Goal: Task Accomplishment & Management: Manage account settings

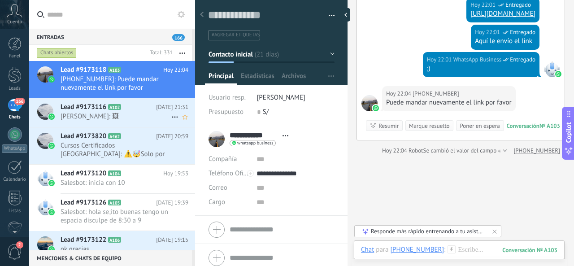
click at [151, 112] on span "[PERSON_NAME]: 🖼" at bounding box center [115, 116] width 111 height 9
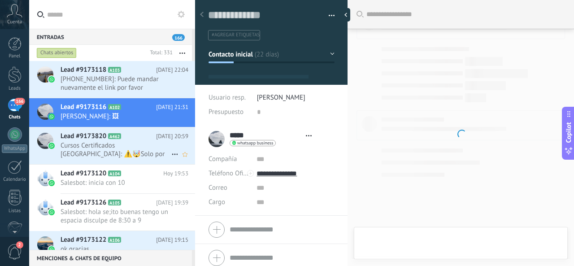
click at [150, 136] on h2 "Lead #9173820 A462" at bounding box center [107, 136] width 95 height 9
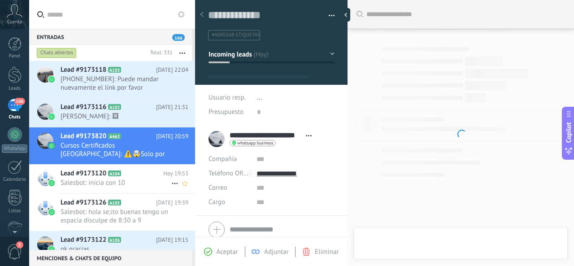
click at [141, 185] on span "Salesbot: inicia con 10" at bounding box center [115, 182] width 111 height 9
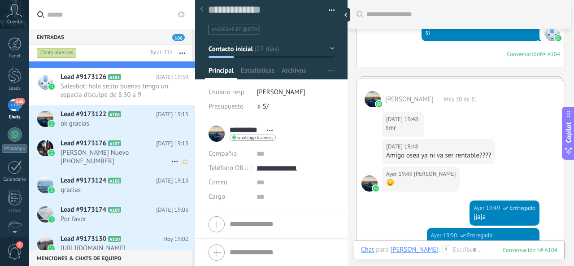
scroll to position [145, 0]
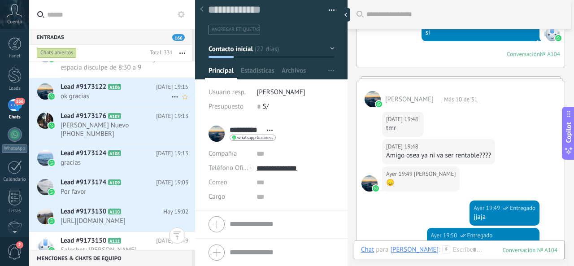
click at [118, 87] on span "A106" at bounding box center [114, 87] width 13 height 6
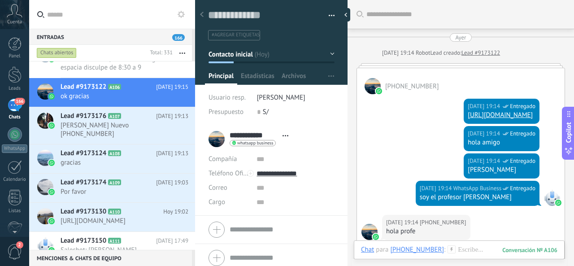
scroll to position [176, 0]
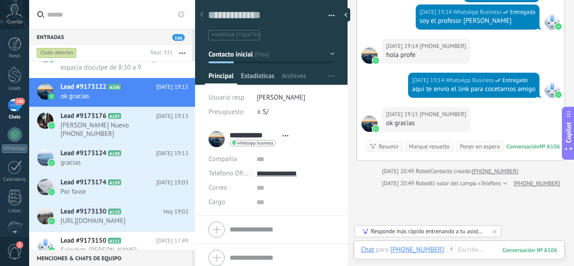
click at [273, 77] on span "Estadísticas" at bounding box center [258, 78] width 34 height 13
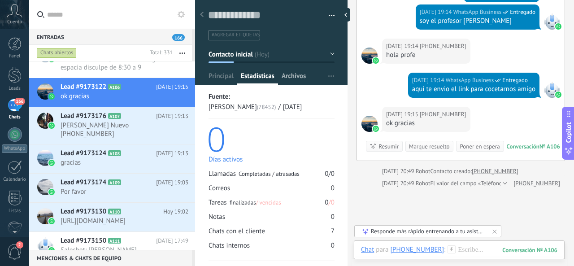
click at [295, 76] on span "Archivos" at bounding box center [293, 78] width 24 height 13
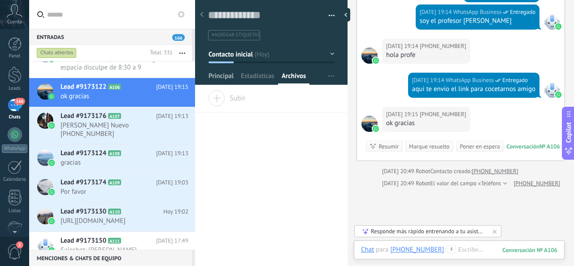
click at [208, 79] on span "Principal" at bounding box center [220, 78] width 25 height 13
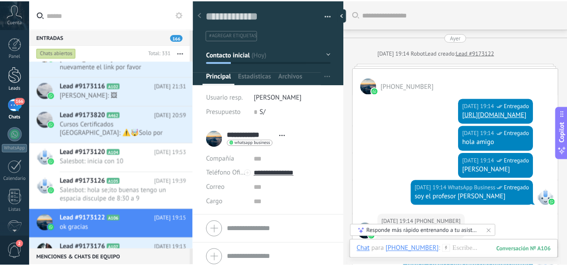
scroll to position [11, 0]
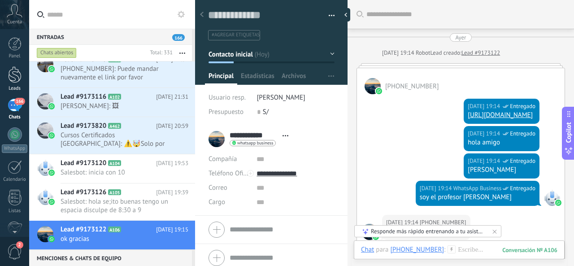
click at [20, 84] on link "Leads" at bounding box center [14, 78] width 29 height 25
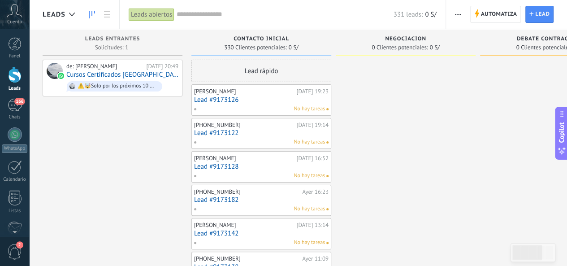
click at [236, 96] on link "Lead #9173126" at bounding box center [261, 100] width 134 height 8
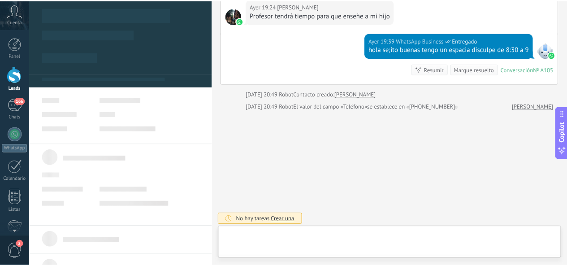
scroll to position [13, 0]
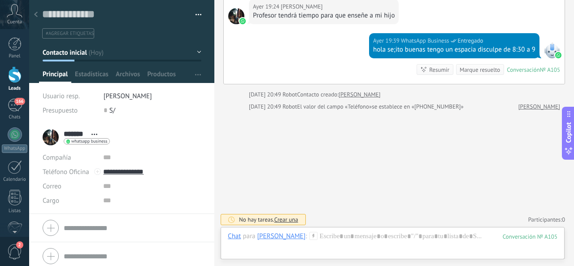
click at [37, 17] on use at bounding box center [36, 14] width 4 height 5
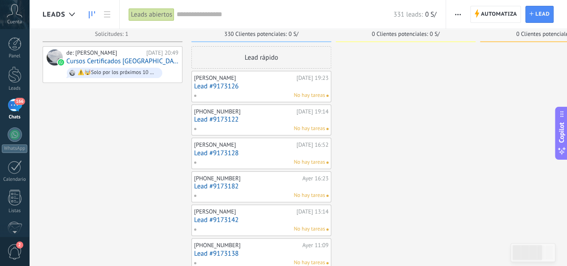
scroll to position [90, 0]
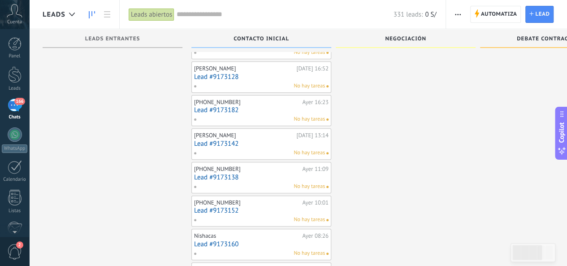
click at [226, 140] on link "Lead #9173142" at bounding box center [261, 144] width 134 height 8
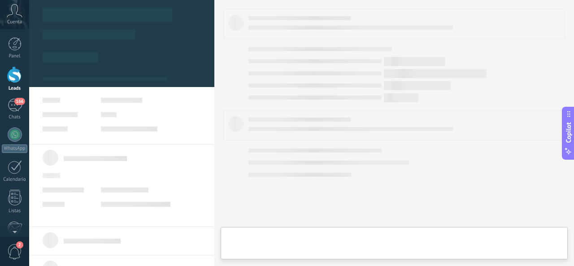
type textarea "**********"
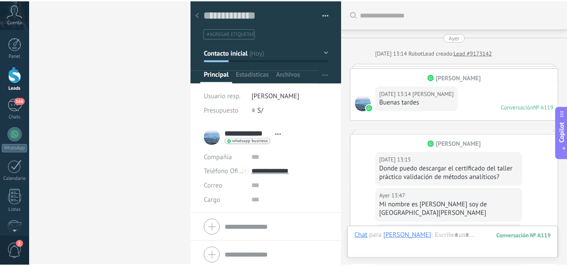
scroll to position [400, 0]
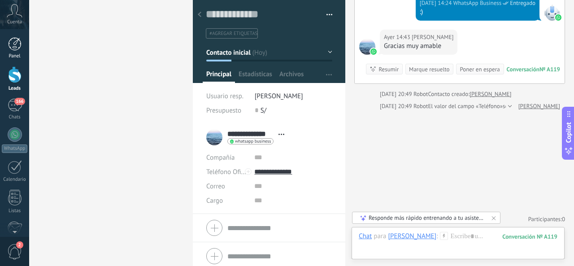
click at [18, 51] on link "Panel" at bounding box center [14, 48] width 29 height 22
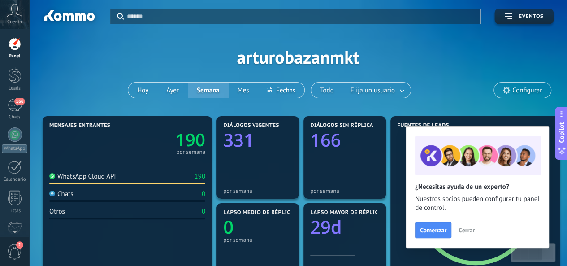
click at [458, 227] on span "Cerrar" at bounding box center [466, 230] width 16 height 6
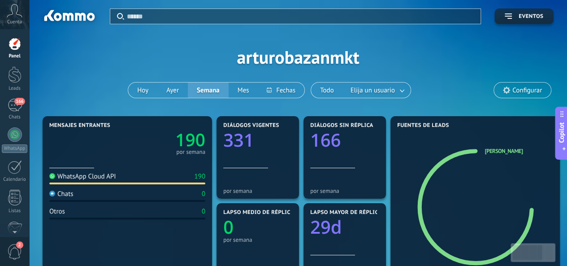
click at [525, 97] on div "Configurar" at bounding box center [522, 90] width 58 height 16
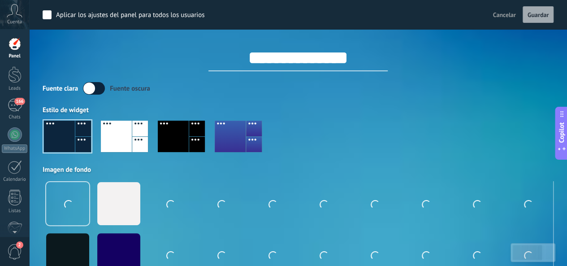
click at [525, 90] on div "Fuente [PERSON_NAME] oscura" at bounding box center [298, 88] width 511 height 13
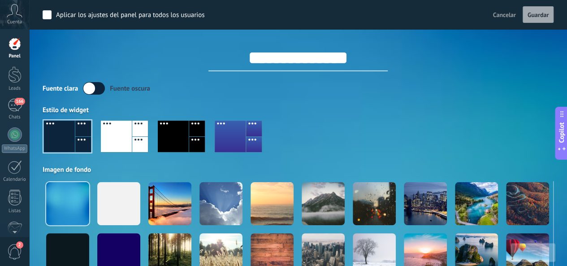
click at [14, 16] on icon at bounding box center [15, 10] width 16 height 13
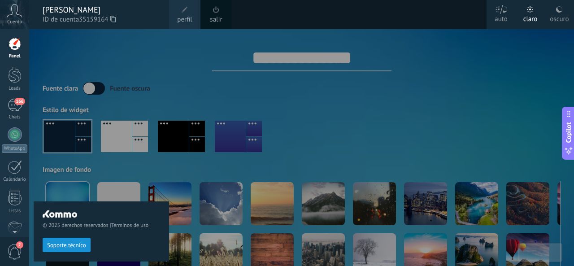
click at [442, 30] on div at bounding box center [316, 133] width 574 height 266
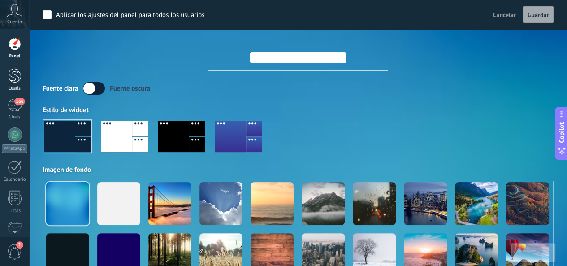
click at [13, 69] on div at bounding box center [14, 74] width 13 height 17
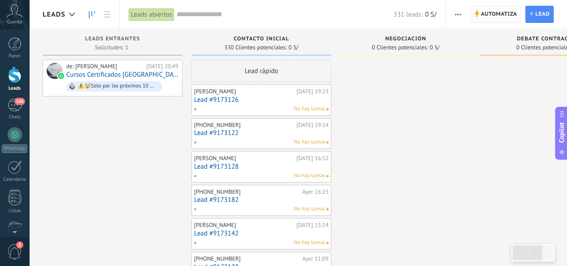
click at [501, 17] on span "Automatiza" at bounding box center [499, 14] width 36 height 16
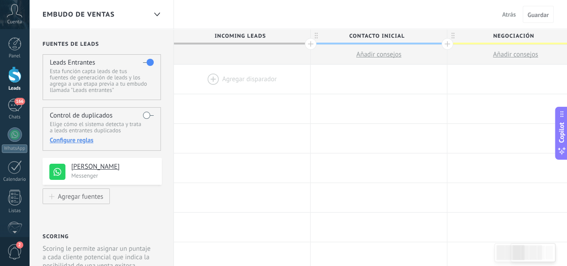
click at [221, 83] on div at bounding box center [242, 79] width 136 height 29
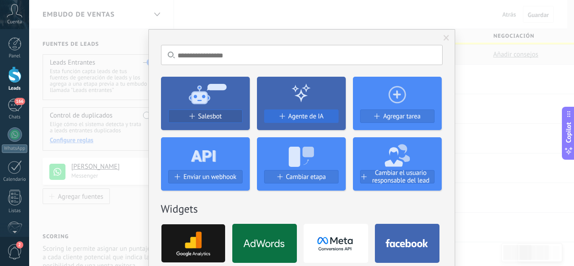
click at [303, 117] on span "Agente de IA" at bounding box center [305, 116] width 35 height 8
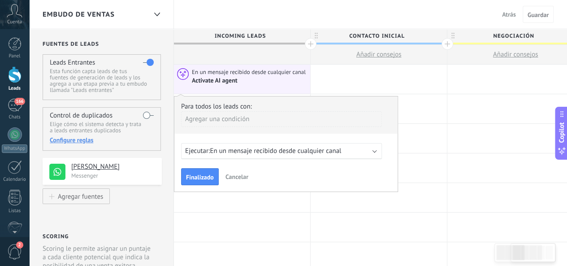
click at [250, 151] on span "En un mensaje recibido desde cualquier canal" at bounding box center [275, 151] width 131 height 9
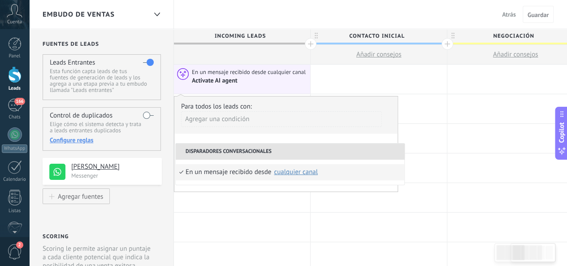
click at [283, 148] on li "Disparadores conversacionales" at bounding box center [290, 151] width 229 height 16
click at [296, 172] on div "cualquier canal" at bounding box center [296, 171] width 44 height 7
click at [358, 189] on span "[PERSON_NAME]" at bounding box center [366, 192] width 48 height 9
click at [351, 125] on div "Agregar una condición" at bounding box center [281, 119] width 201 height 16
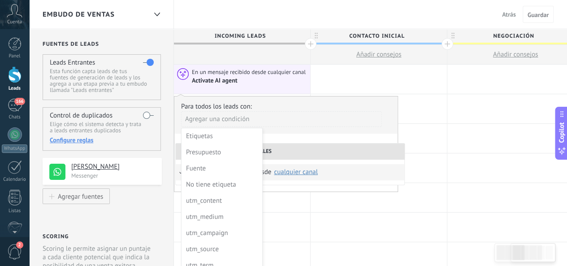
click at [329, 124] on div at bounding box center [286, 143] width 224 height 95
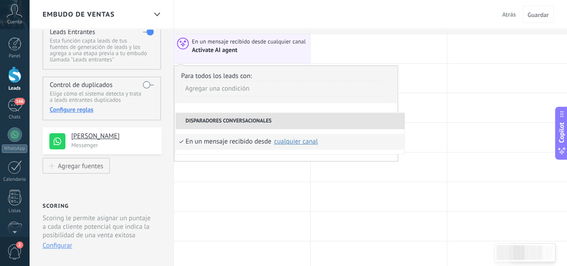
scroll to position [45, 0]
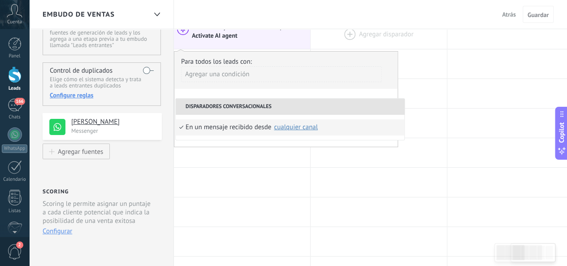
click at [436, 40] on div at bounding box center [379, 34] width 136 height 29
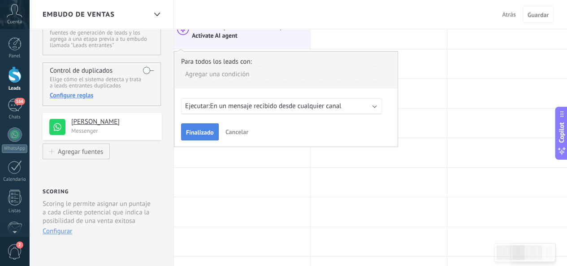
click at [216, 131] on button "Finalizado" at bounding box center [200, 131] width 38 height 17
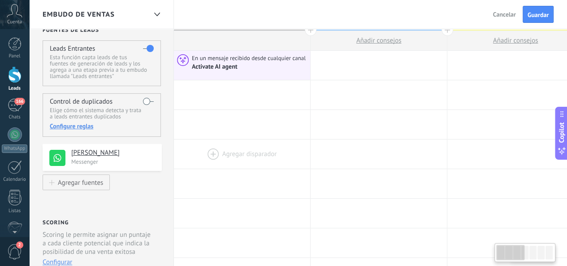
scroll to position [0, 0]
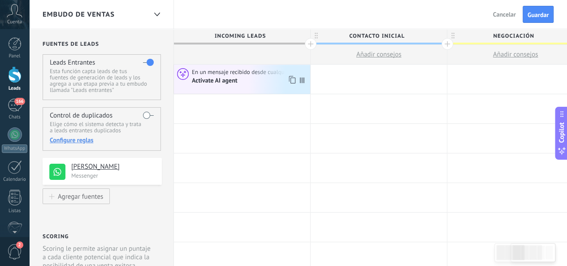
click at [229, 85] on div "Activate AI agent" at bounding box center [215, 81] width 47 height 8
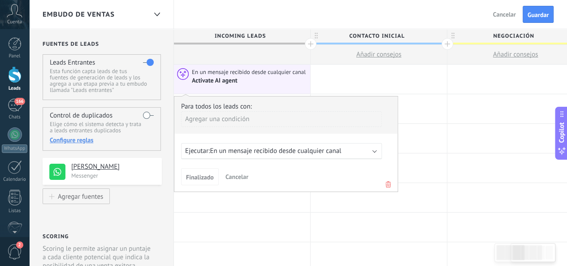
click at [238, 74] on span "En un mensaje recibido desde cualquier canal" at bounding box center [249, 72] width 115 height 8
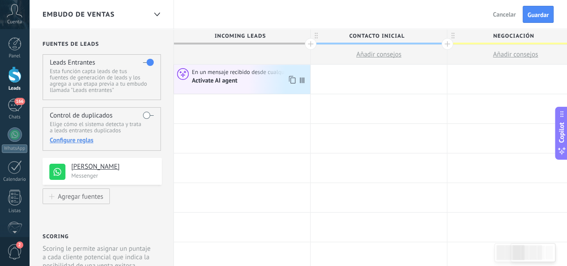
click at [302, 79] on icon at bounding box center [302, 80] width 4 height 6
click at [293, 82] on icon at bounding box center [291, 80] width 9 height 12
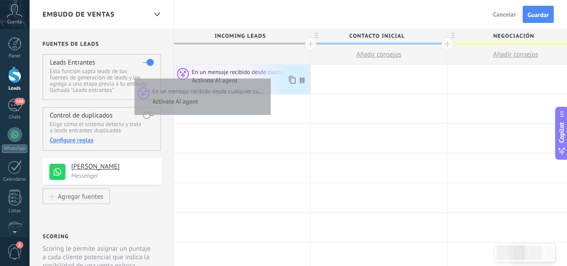
click at [268, 76] on div "Activate AI agent" at bounding box center [250, 80] width 116 height 9
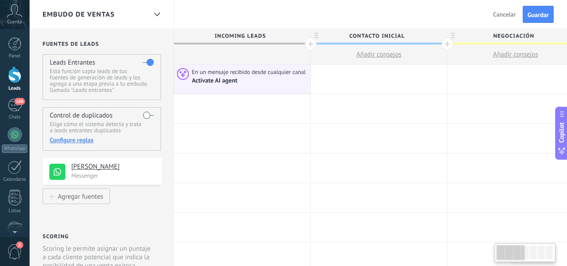
click at [244, 70] on span "En un mensaje recibido desde cualquier canal" at bounding box center [249, 72] width 115 height 8
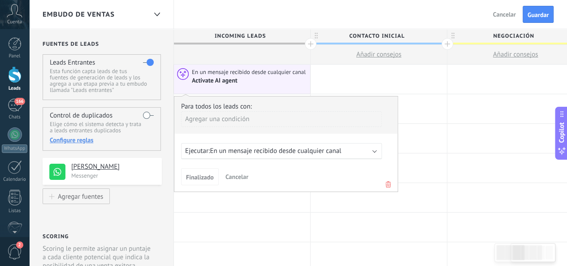
click at [249, 154] on span "En un mensaje recibido desde cualquier canal" at bounding box center [275, 151] width 131 height 9
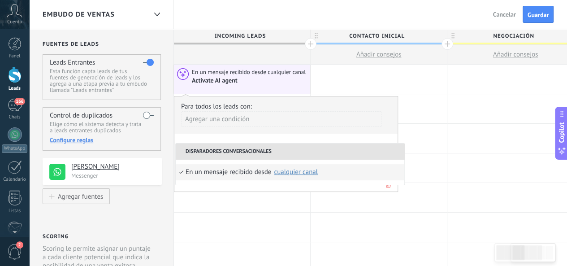
click at [250, 154] on li "Disparadores conversacionales" at bounding box center [290, 151] width 229 height 16
click at [256, 172] on div "En un mensaje recibido desde" at bounding box center [229, 172] width 86 height 16
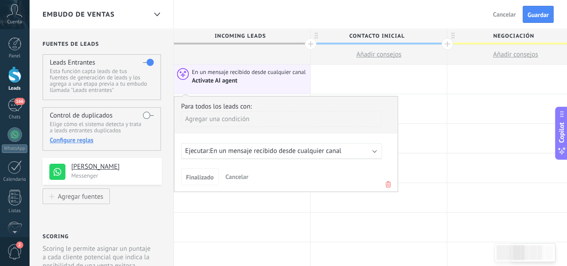
click at [301, 76] on div "Activate AI agent" at bounding box center [250, 80] width 116 height 9
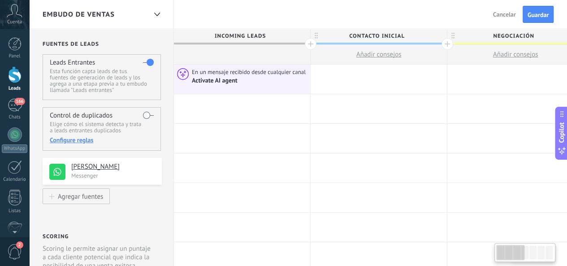
scroll to position [0, 0]
click at [267, 69] on span "En un mensaje recibido desde cualquier canal" at bounding box center [248, 72] width 115 height 8
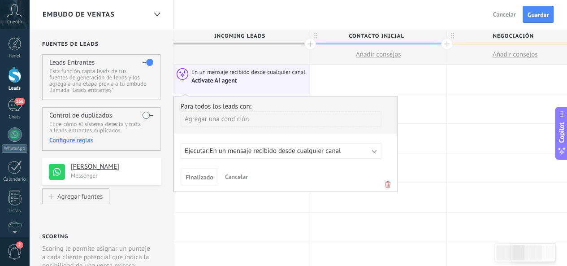
click at [225, 119] on div "Agregar una condición" at bounding box center [281, 119] width 201 height 16
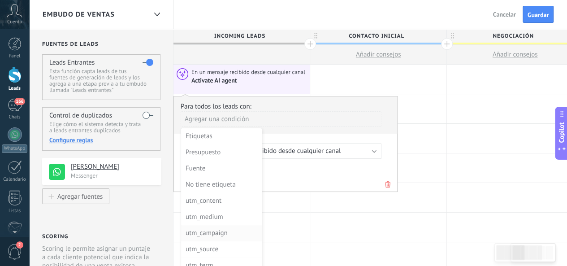
scroll to position [0, 0]
click at [214, 137] on div "Etiquetas" at bounding box center [221, 136] width 70 height 13
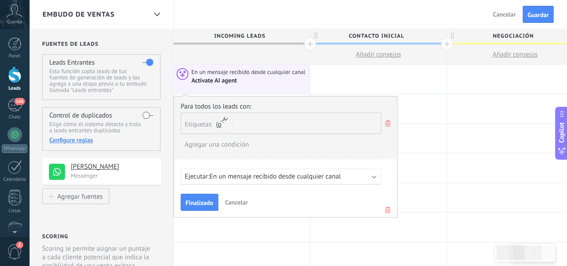
click at [240, 125] on input "text" at bounding box center [260, 123] width 45 height 21
click at [225, 123] on button "o" at bounding box center [223, 124] width 22 height 16
click at [252, 121] on div "Etiquetas y o o" at bounding box center [281, 123] width 201 height 22
click at [209, 123] on span "Etiquetas" at bounding box center [198, 124] width 27 height 9
click at [385, 125] on icon at bounding box center [388, 123] width 10 height 11
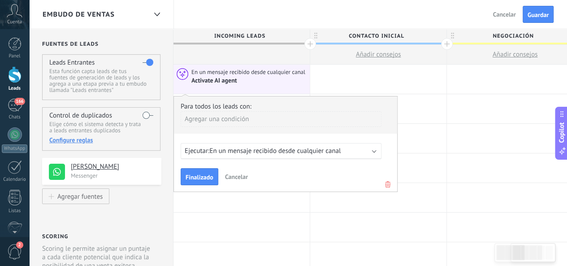
click at [260, 122] on div "Agregar una condición" at bounding box center [281, 119] width 201 height 16
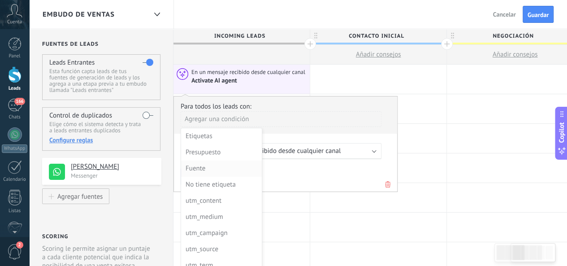
click at [204, 167] on div "Fuente" at bounding box center [221, 168] width 70 height 13
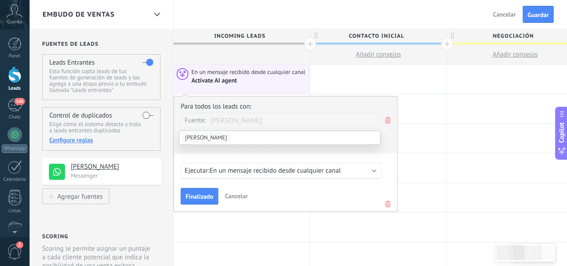
click at [245, 129] on div "Para todos los leads con: [PERSON_NAME]: [PERSON_NAME] una condición" at bounding box center [286, 127] width 210 height 51
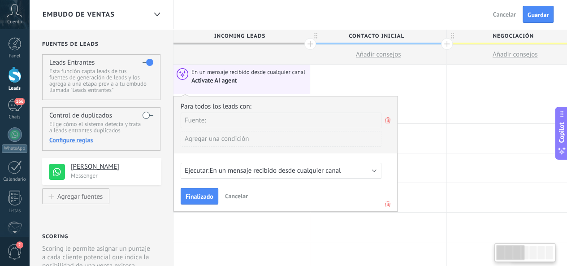
click at [251, 135] on div "Agregar una condición" at bounding box center [281, 139] width 201 height 16
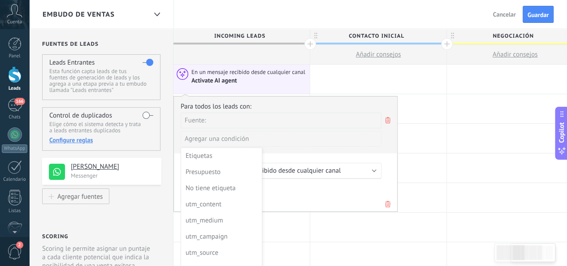
drag, startPoint x: 265, startPoint y: 118, endPoint x: 263, endPoint y: 124, distance: 6.4
click at [265, 118] on div at bounding box center [286, 153] width 224 height 114
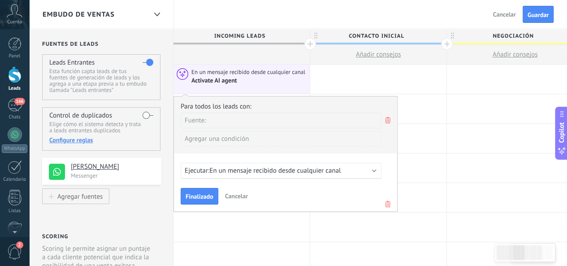
click at [268, 132] on div "Agregar una condición" at bounding box center [281, 139] width 201 height 16
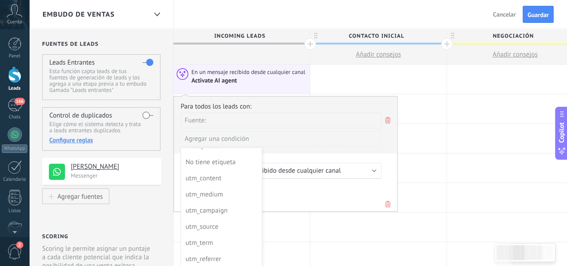
scroll to position [45, 0]
click at [311, 112] on div at bounding box center [286, 153] width 224 height 114
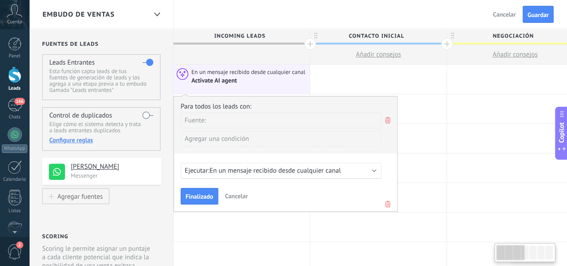
scroll to position [0, 0]
click at [326, 122] on div "Fuente:" at bounding box center [281, 120] width 201 height 16
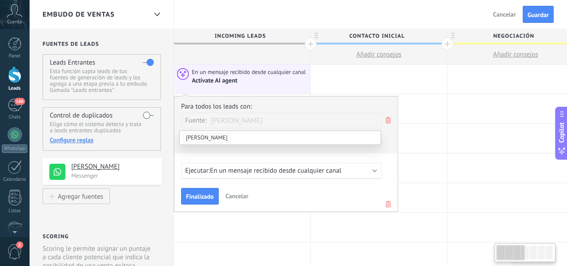
click at [268, 121] on span "[PERSON_NAME]" at bounding box center [296, 120] width 171 height 15
click at [211, 135] on span "[PERSON_NAME]" at bounding box center [206, 137] width 47 height 9
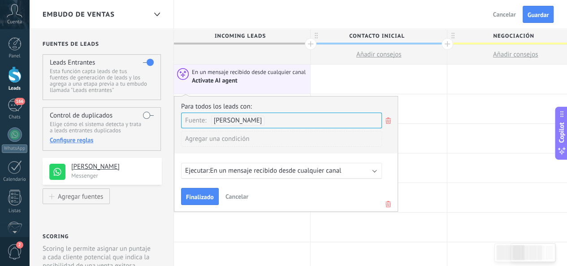
click at [220, 135] on div "Agregar una condición" at bounding box center [281, 139] width 201 height 16
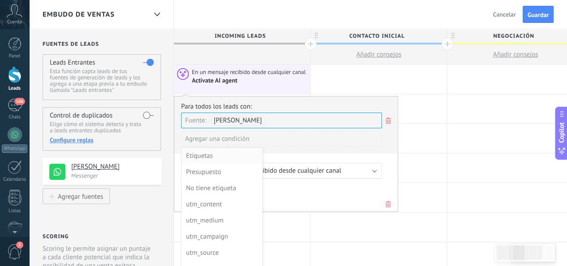
click at [223, 158] on div "Etiquetas" at bounding box center [221, 156] width 70 height 13
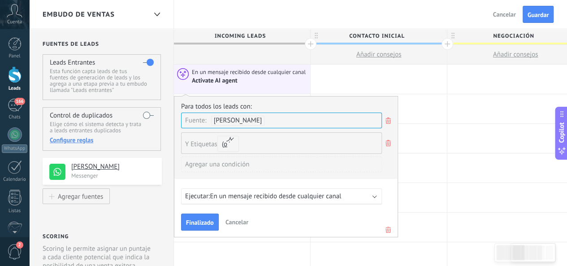
click at [251, 141] on input "text" at bounding box center [266, 143] width 45 height 21
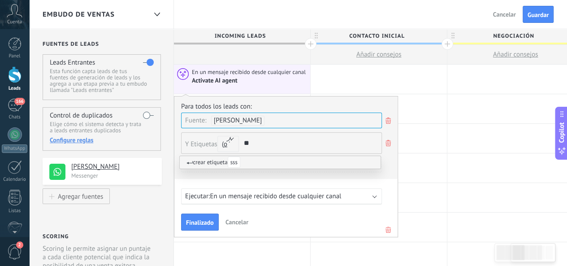
type input "*"
type input "*****"
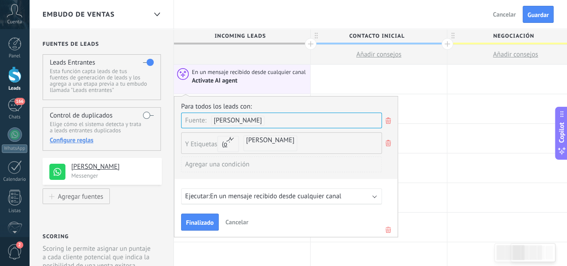
click at [251, 165] on div "Agregar una condición" at bounding box center [281, 164] width 201 height 16
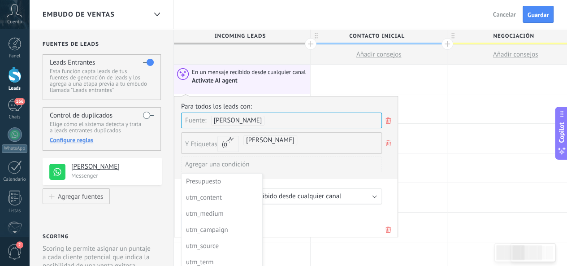
click at [298, 168] on div at bounding box center [286, 166] width 224 height 140
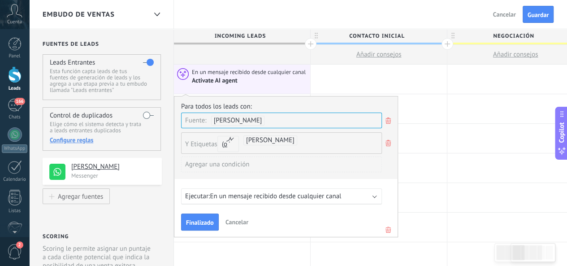
click at [272, 192] on span "En un mensaje recibido desde cualquier canal" at bounding box center [275, 196] width 131 height 9
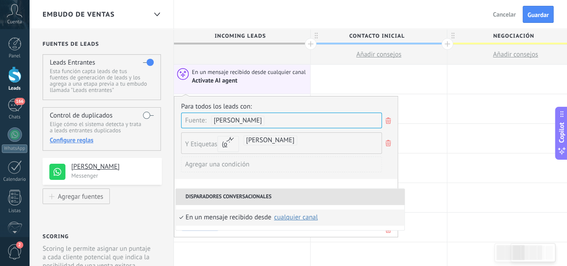
click at [389, 115] on icon at bounding box center [388, 120] width 10 height 11
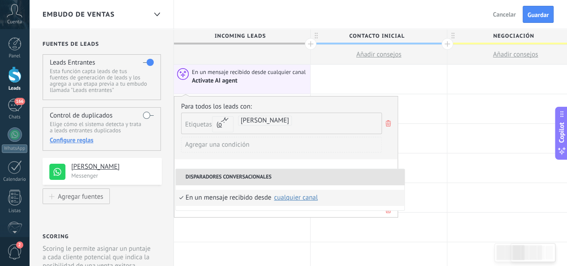
click at [255, 119] on div "[PERSON_NAME]" at bounding box center [265, 121] width 54 height 10
click at [247, 140] on div "Agregar una condición" at bounding box center [281, 145] width 201 height 16
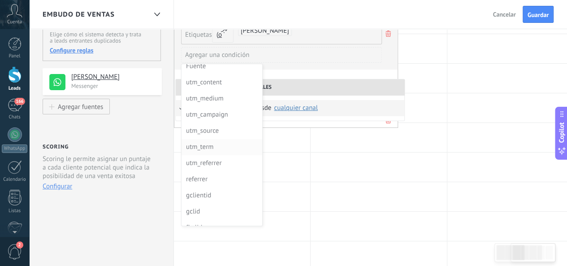
scroll to position [32, 0]
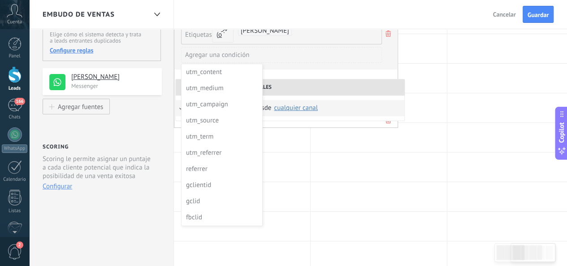
click at [288, 69] on div at bounding box center [286, 67] width 224 height 121
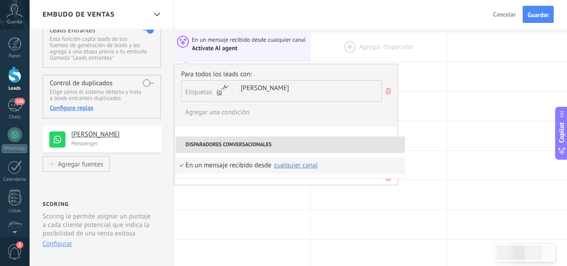
scroll to position [0, 0]
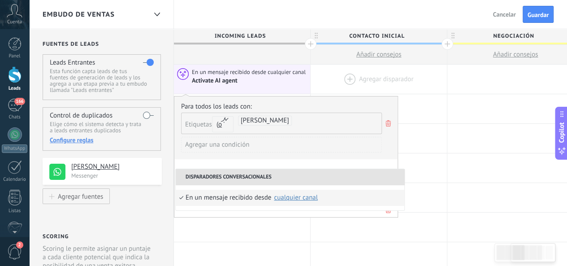
click at [384, 73] on div at bounding box center [379, 79] width 136 height 29
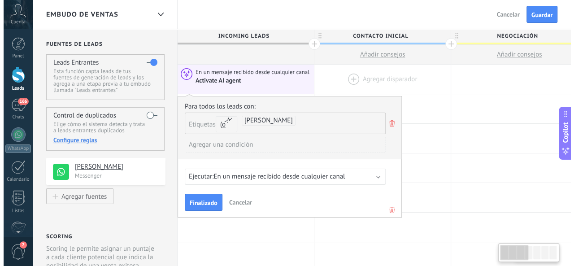
scroll to position [0, 0]
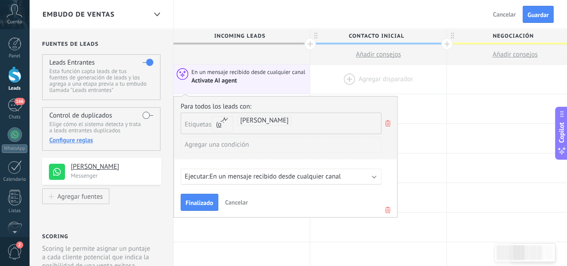
click at [347, 78] on div at bounding box center [378, 79] width 136 height 29
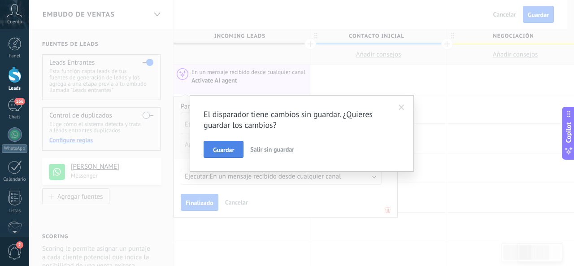
click at [227, 147] on span "Guardar" at bounding box center [223, 150] width 21 height 6
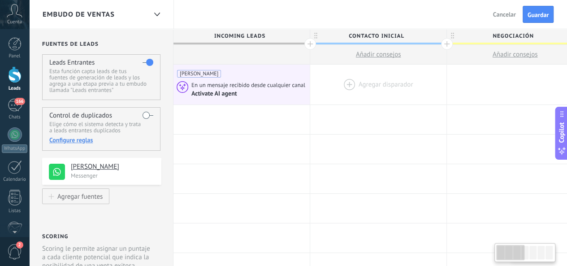
click at [343, 81] on div at bounding box center [378, 85] width 136 height 40
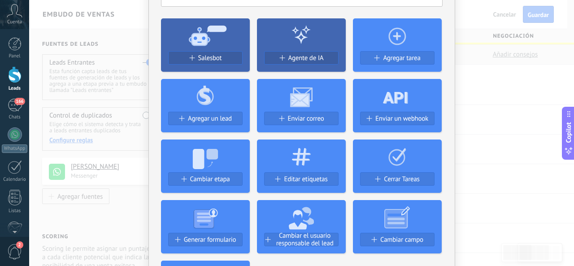
scroll to position [45, 0]
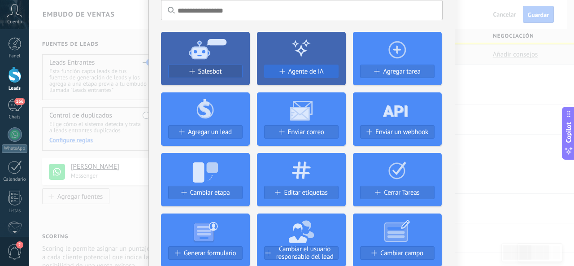
click at [302, 72] on span "Agente de IA" at bounding box center [305, 72] width 35 height 8
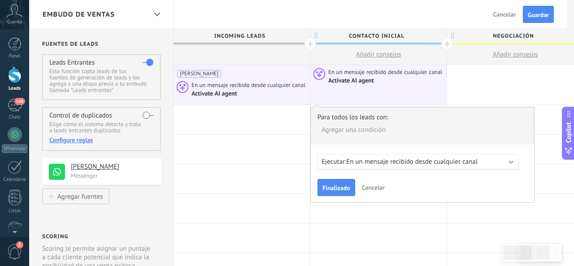
scroll to position [0, 0]
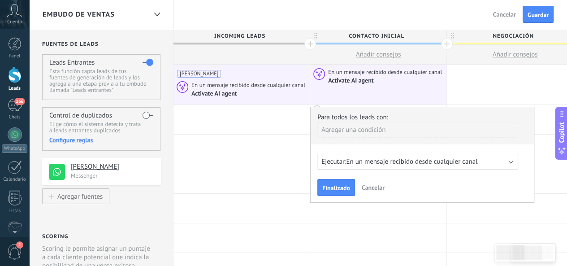
click at [376, 193] on button "Cancelar" at bounding box center [373, 187] width 30 height 13
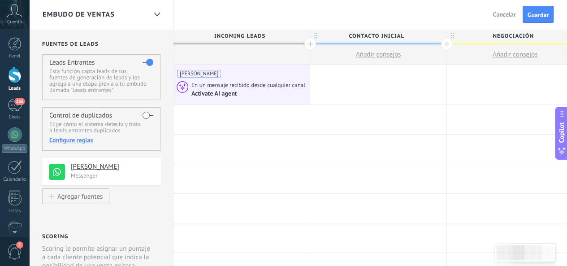
click at [407, 81] on div at bounding box center [378, 85] width 136 height 40
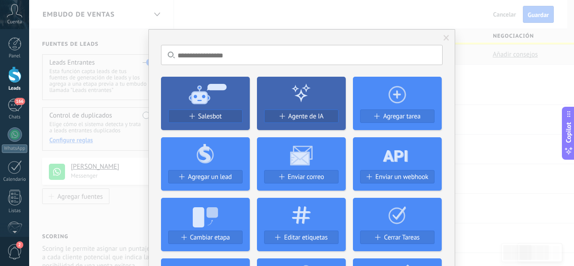
click at [367, 80] on icon at bounding box center [397, 93] width 89 height 32
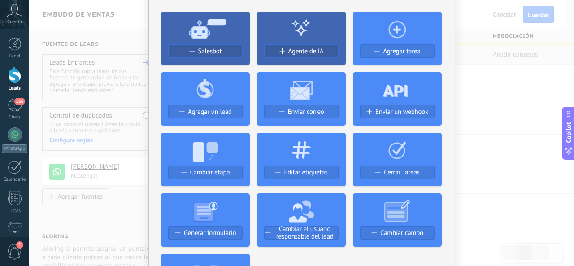
scroll to position [45, 0]
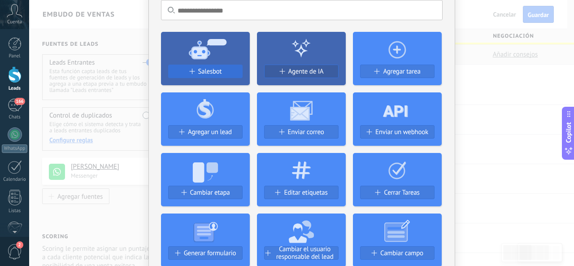
click at [224, 68] on div "Salesbot" at bounding box center [204, 72] width 73 height 8
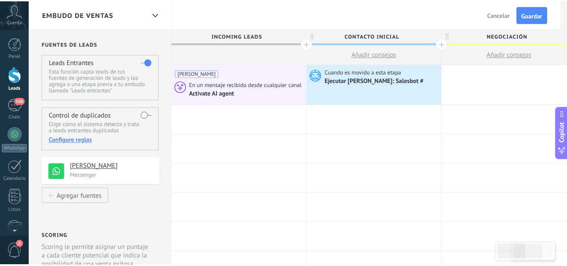
scroll to position [0, 0]
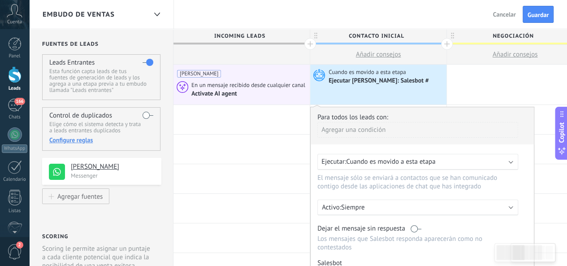
click at [391, 162] on span "Cuando es movido a esta etapa" at bounding box center [390, 161] width 89 height 9
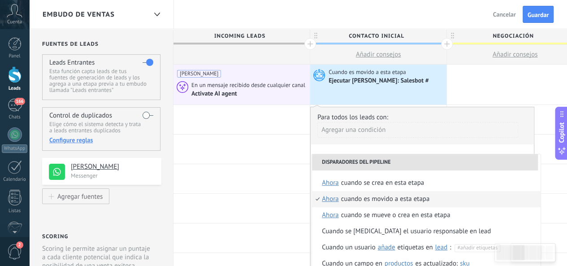
click at [372, 128] on div "Agregar una condición" at bounding box center [417, 130] width 201 height 16
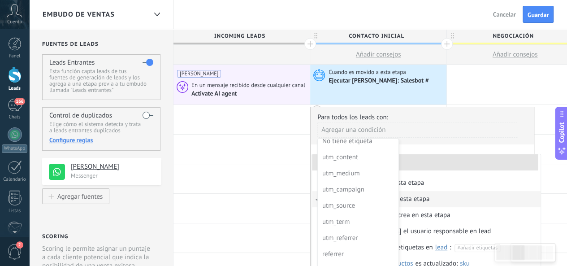
scroll to position [81, 0]
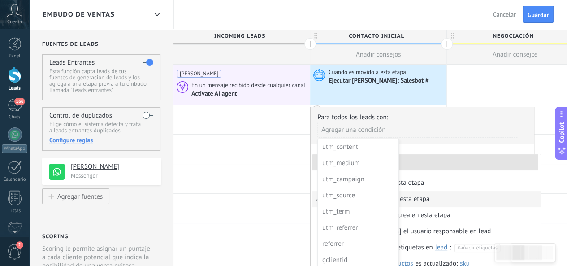
click at [477, 114] on div at bounding box center [423, 224] width 224 height 234
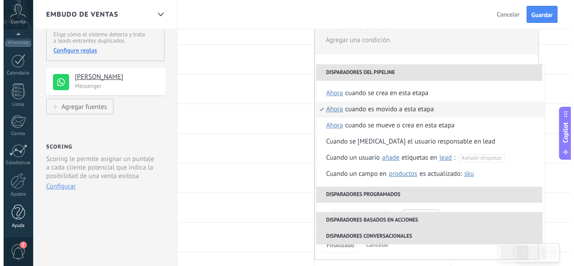
scroll to position [134, 0]
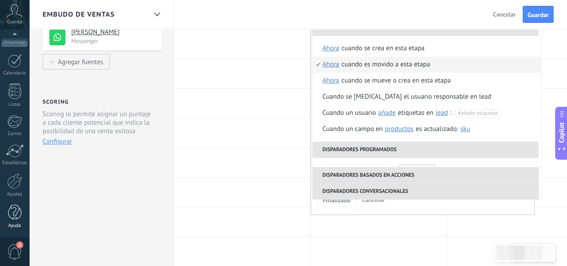
click at [11, 211] on div at bounding box center [14, 212] width 13 height 16
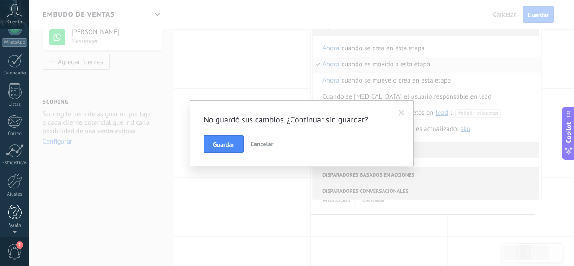
scroll to position [0, 0]
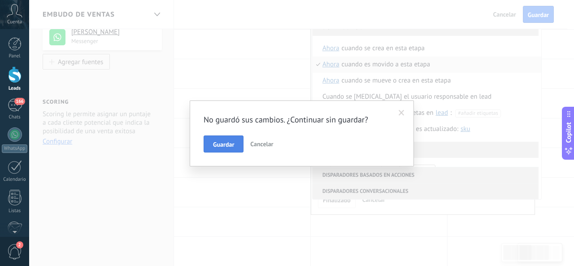
click at [234, 142] on button "Guardar" at bounding box center [223, 143] width 40 height 17
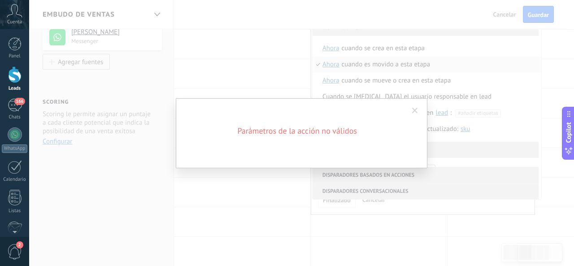
click at [416, 110] on span at bounding box center [415, 111] width 6 height 6
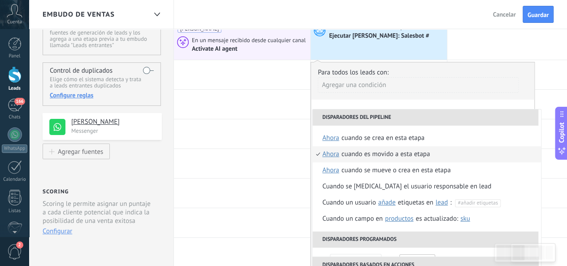
click at [378, 81] on div "Agregar una condición" at bounding box center [418, 85] width 201 height 16
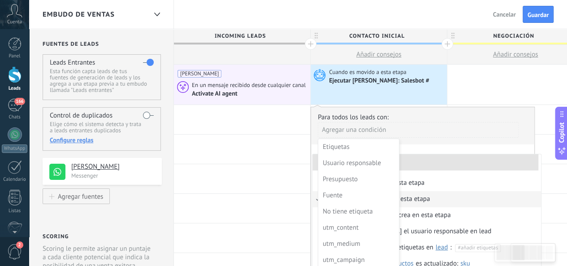
click at [399, 83] on div "Ejecutar [PERSON_NAME]: Salesbot #" at bounding box center [379, 81] width 101 height 8
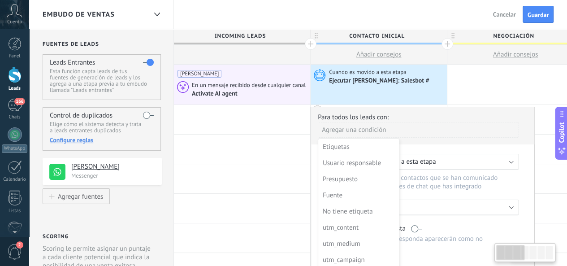
click at [407, 82] on div "Ejecutar [PERSON_NAME]: Salesbot #" at bounding box center [379, 81] width 101 height 8
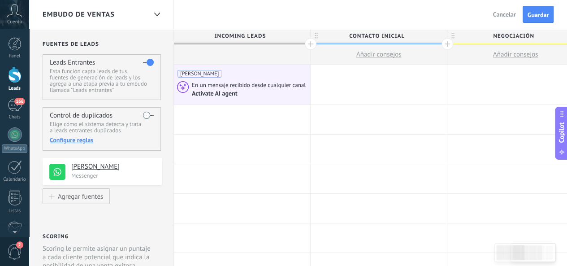
click at [383, 82] on div at bounding box center [379, 85] width 136 height 40
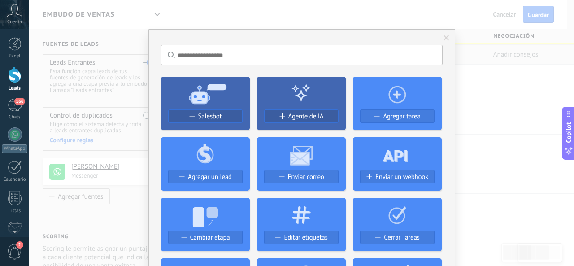
click at [509, 57] on div "No hay resultados Salesbot Agente de IA Agregar tarea Agregar un lead Enviar co…" at bounding box center [301, 133] width 544 height 266
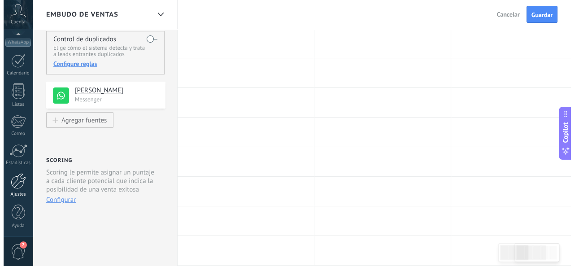
scroll to position [134, 0]
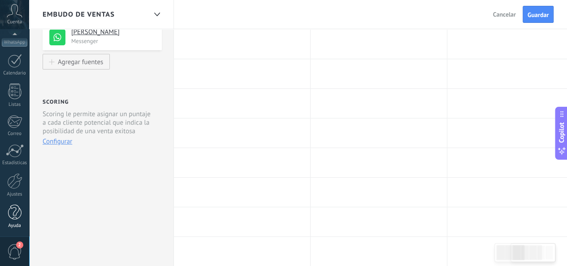
click at [16, 210] on div at bounding box center [14, 212] width 13 height 16
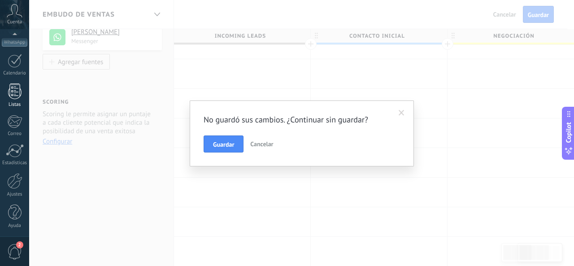
scroll to position [0, 0]
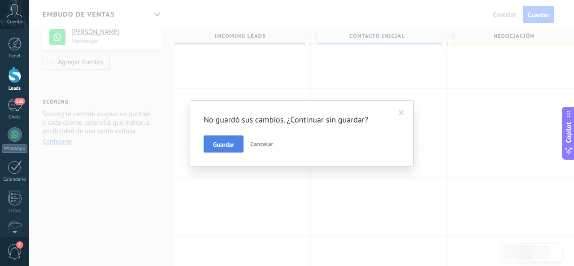
click at [228, 145] on span "Guardar" at bounding box center [223, 144] width 21 height 6
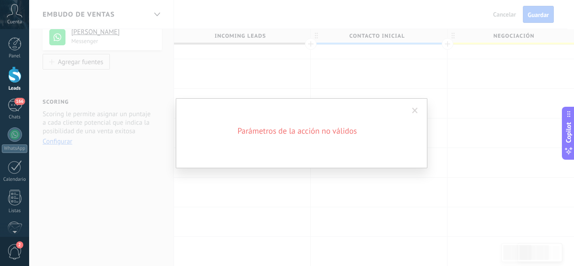
click at [413, 110] on span at bounding box center [415, 111] width 6 height 6
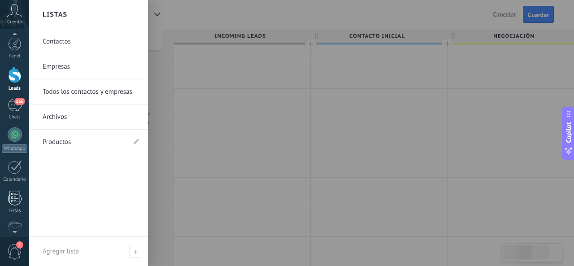
scroll to position [106, 0]
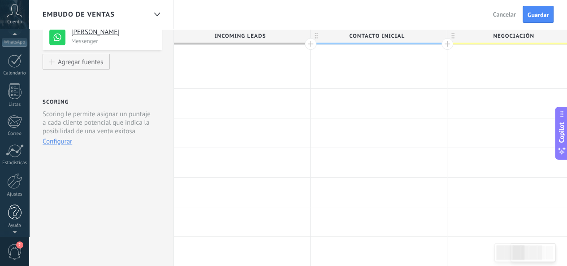
click at [18, 211] on div at bounding box center [14, 212] width 13 height 16
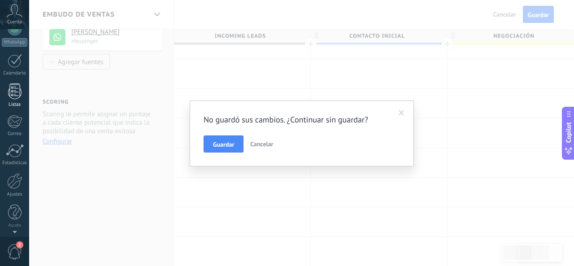
scroll to position [0, 0]
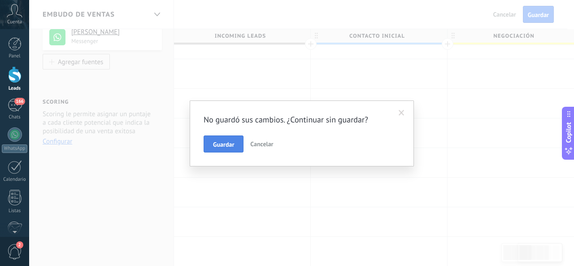
click at [216, 141] on span "Guardar" at bounding box center [223, 144] width 21 height 6
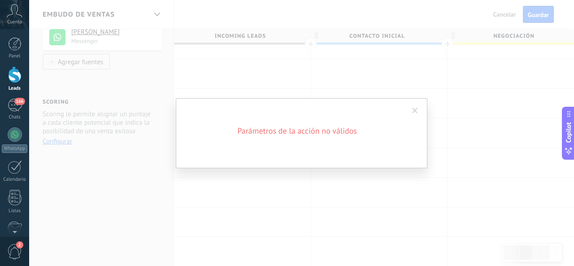
click at [418, 107] on span at bounding box center [414, 110] width 15 height 15
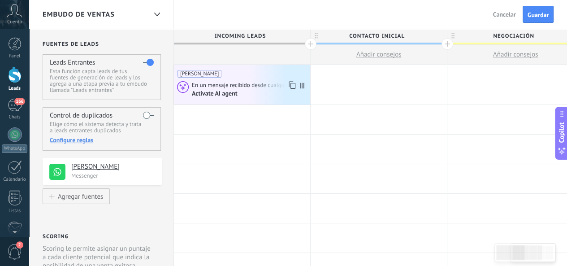
click at [301, 85] on icon at bounding box center [302, 85] width 4 height 6
click at [301, 87] on div "[PERSON_NAME] En un mensaje recibido desde cualquier canal Activate AI agent" at bounding box center [242, 85] width 136 height 40
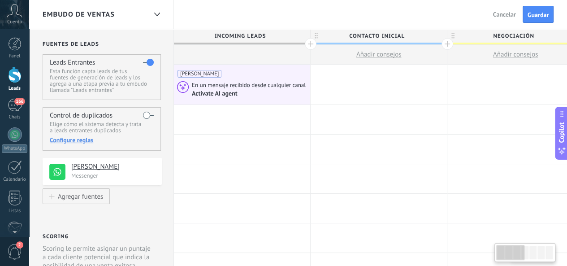
click at [347, 77] on div at bounding box center [379, 85] width 136 height 40
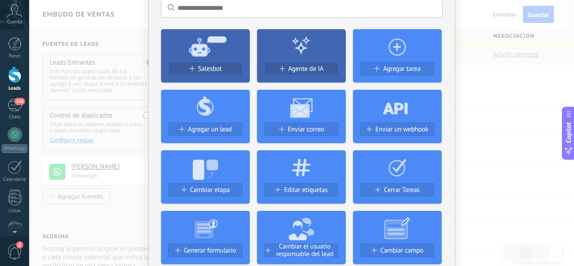
scroll to position [45, 0]
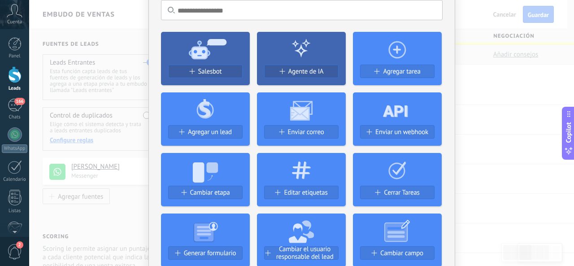
click at [484, 60] on div "No hay resultados Salesbot Agente de IA Agregar tarea Agregar un lead Enviar co…" at bounding box center [301, 133] width 544 height 266
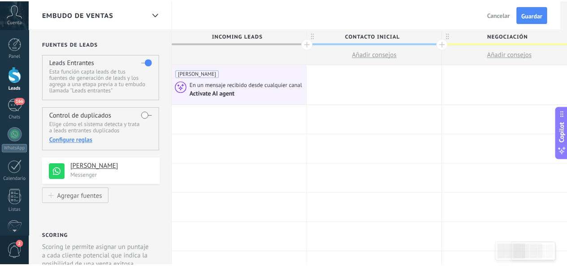
scroll to position [0, 0]
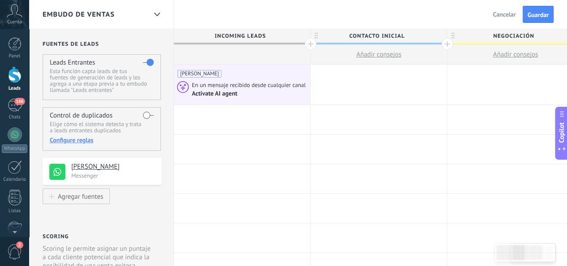
click at [310, 42] on div at bounding box center [311, 44] width 12 height 12
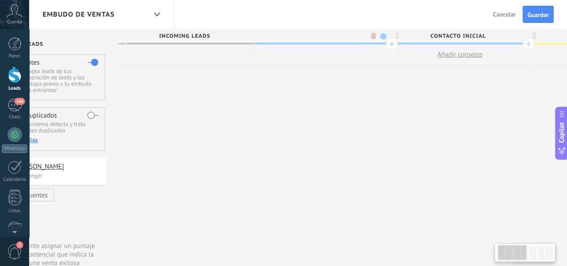
scroll to position [0, 66]
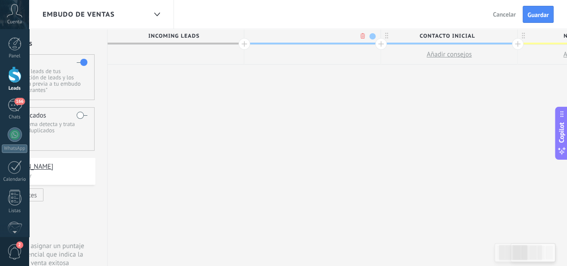
click at [363, 36] on body ".abccls-1,.abccls-2{fill-rule:evenodd}.abccls-2{fill:#fff} .abfcls-1{fill:none}…" at bounding box center [283, 133] width 567 height 266
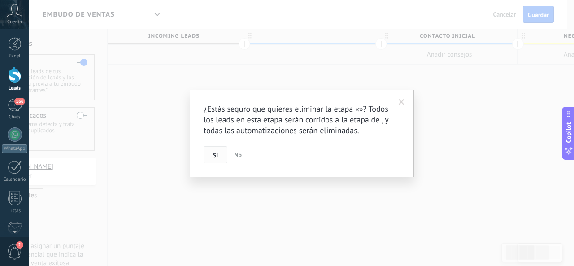
click at [220, 152] on button "Si" at bounding box center [215, 154] width 24 height 17
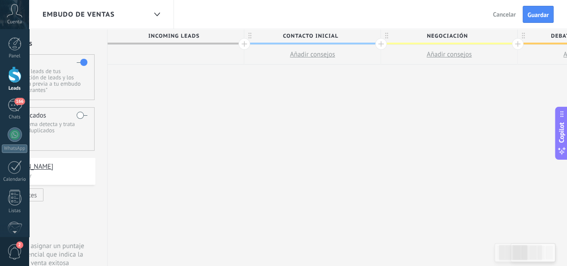
click at [129, 11] on div "Embudo de ventas" at bounding box center [95, 14] width 104 height 29
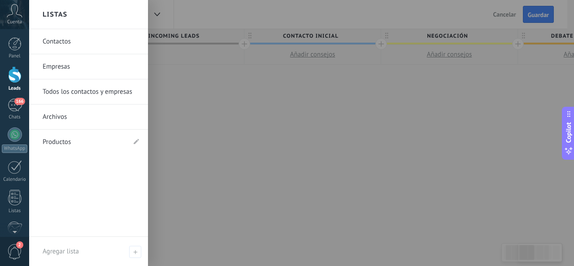
click at [184, 10] on div at bounding box center [316, 133] width 574 height 266
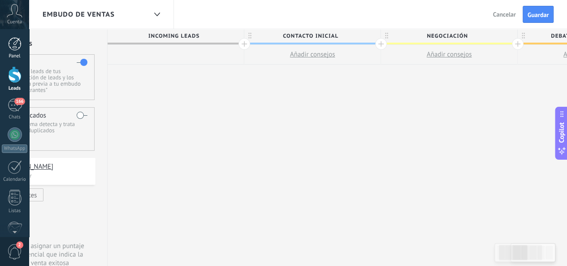
click at [11, 44] on div at bounding box center [14, 43] width 13 height 13
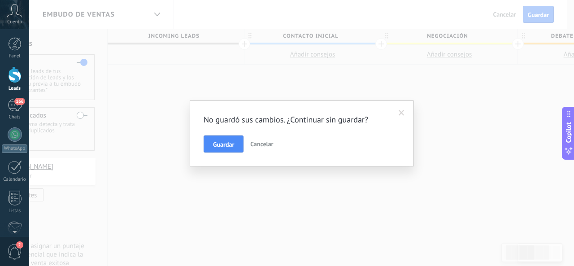
click at [398, 113] on span at bounding box center [401, 113] width 6 height 6
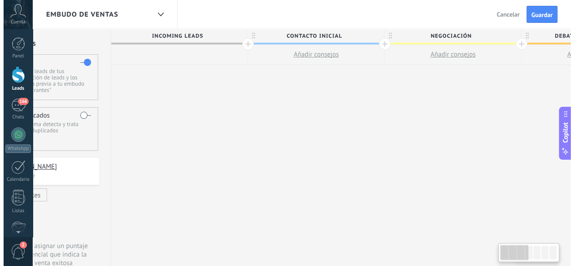
scroll to position [0, 0]
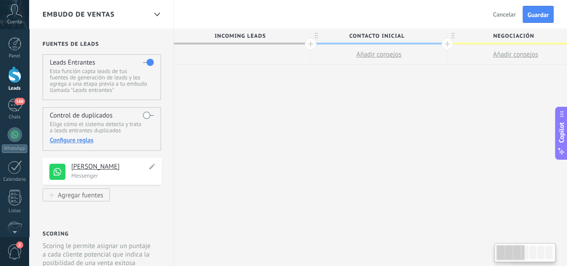
drag, startPoint x: 89, startPoint y: 216, endPoint x: 135, endPoint y: 163, distance: 70.5
click at [167, 207] on div "**********" at bounding box center [101, 147] width 145 height 237
click at [82, 194] on div "Agregar fuentes" at bounding box center [80, 195] width 45 height 8
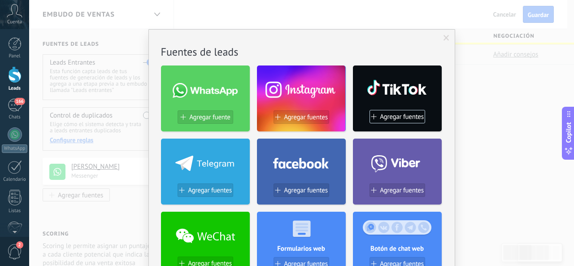
scroll to position [45, 0]
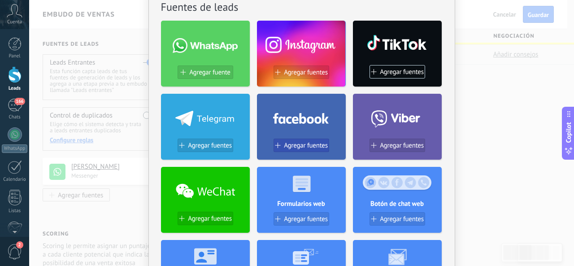
click at [305, 142] on span "Agregar fuentes" at bounding box center [306, 146] width 44 height 8
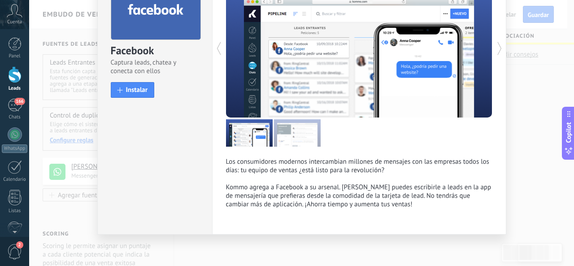
scroll to position [69, 0]
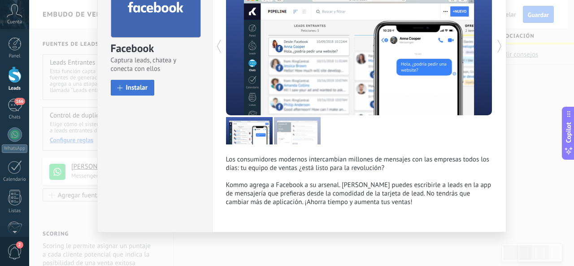
click at [125, 80] on button "Instalar" at bounding box center [133, 88] width 44 height 16
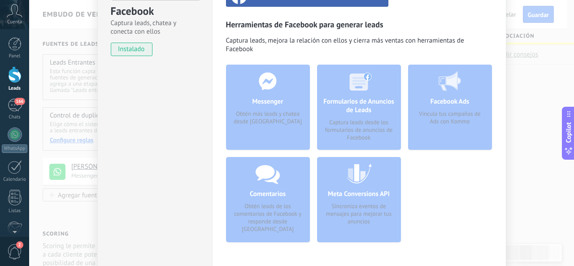
scroll to position [113, 0]
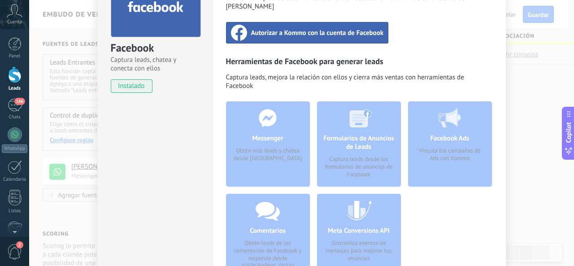
click at [415, 114] on div "Facebook Ads Vincula tus campañas de Ads con Kommo" at bounding box center [450, 143] width 84 height 85
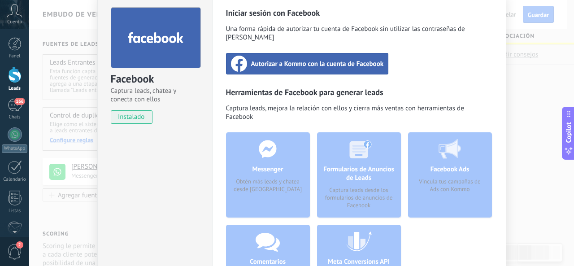
scroll to position [24, 0]
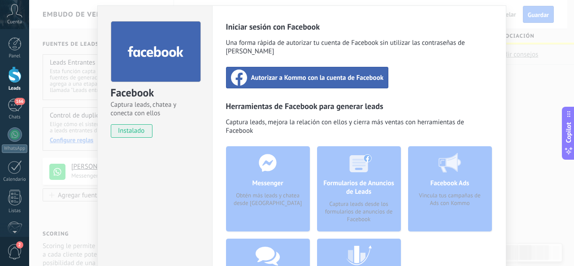
click at [343, 73] on span "Autorizar a Kommo con la cuenta de Facebook" at bounding box center [317, 77] width 133 height 9
